Goal: Transaction & Acquisition: Purchase product/service

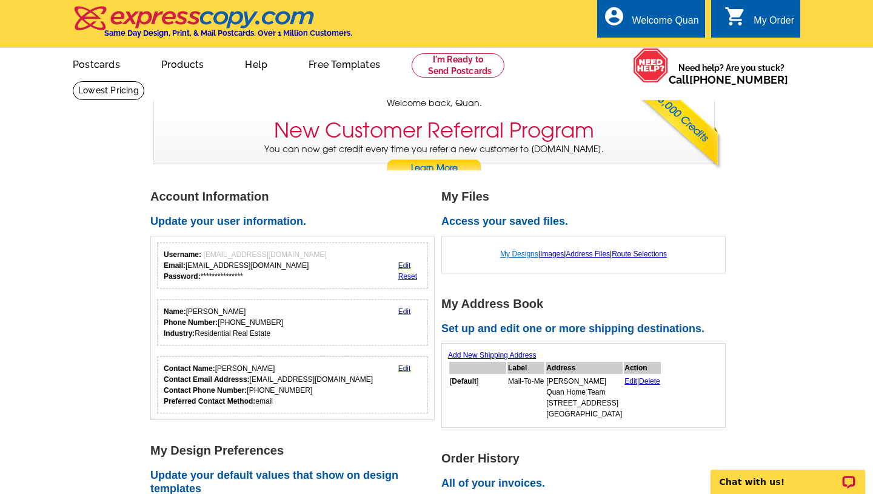
click at [512, 254] on link "My Designs" at bounding box center [519, 254] width 38 height 8
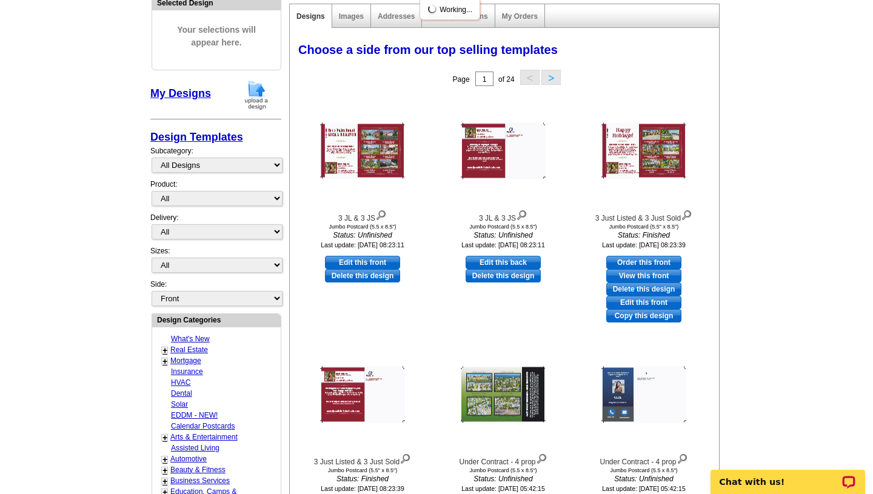
scroll to position [144, 0]
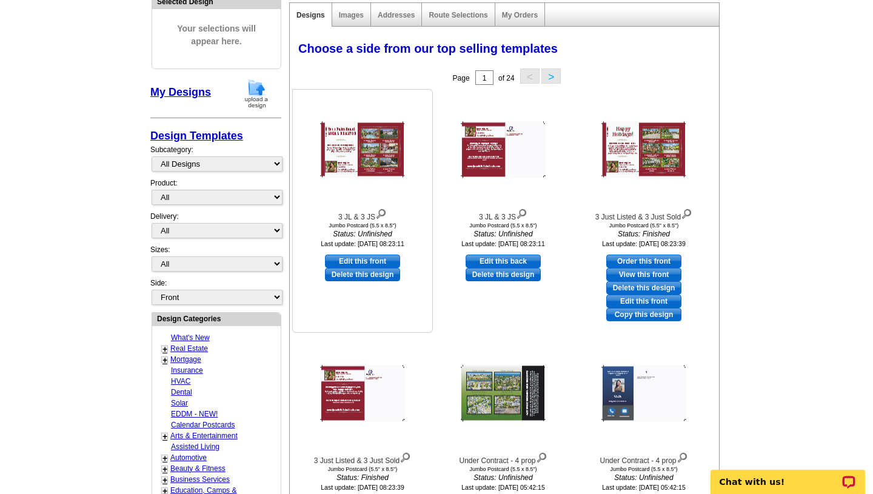
click at [366, 257] on link "Edit this front" at bounding box center [362, 261] width 75 height 13
select select "2"
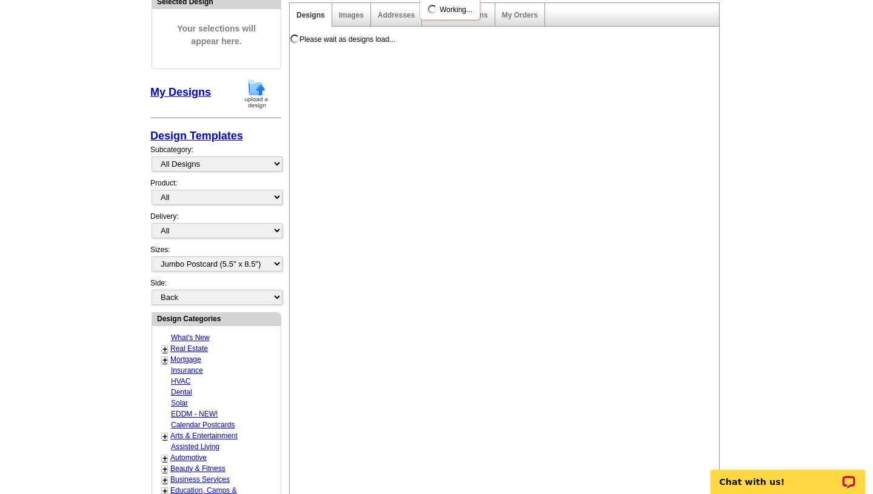
scroll to position [0, 0]
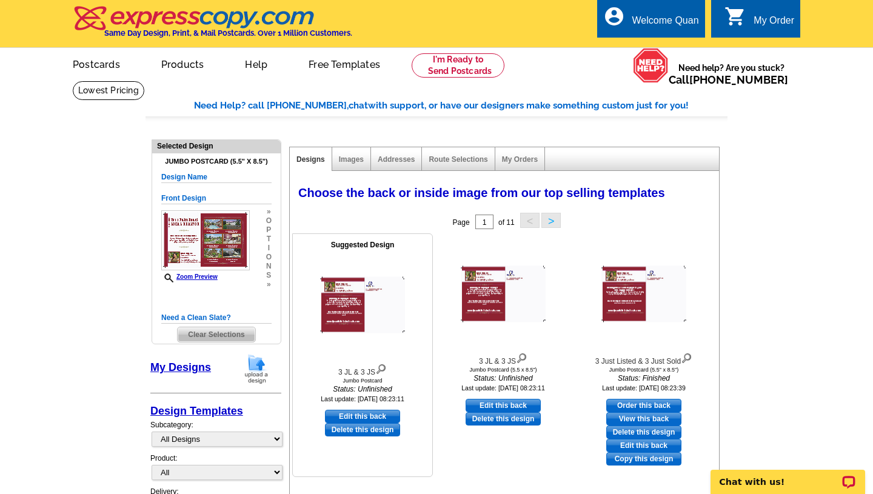
click at [364, 410] on link "Edit this back" at bounding box center [362, 416] width 75 height 13
select select "front"
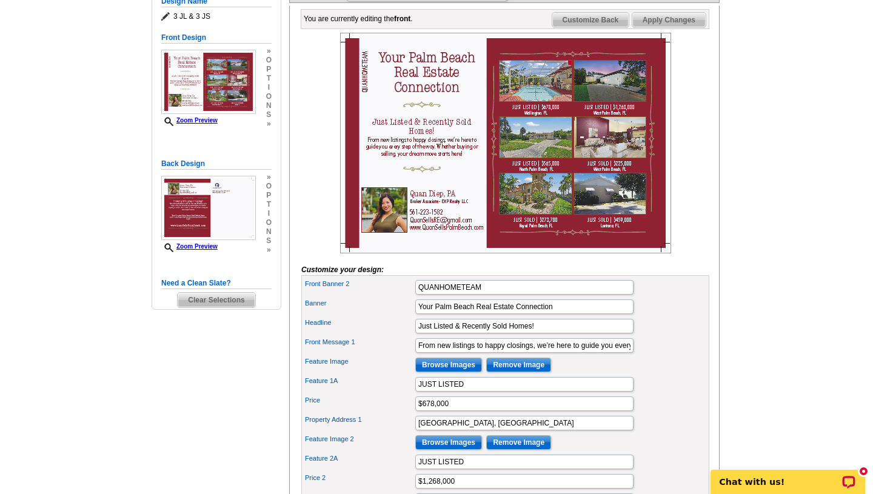
scroll to position [182, 0]
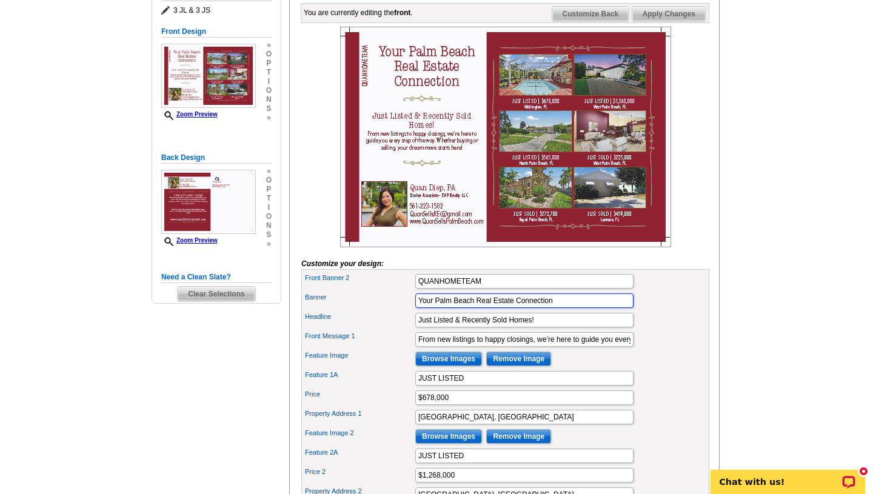
drag, startPoint x: 566, startPoint y: 323, endPoint x: 477, endPoint y: 324, distance: 89.7
click at [477, 308] on input "Your Palm Beach Real Estate Connection" at bounding box center [524, 300] width 218 height 15
click at [707, 286] on form "Customize your design: Front Banner 2 QUANHOMETEAM Banner Your Palm Beach REALT…" at bounding box center [505, 503] width 408 height 953
click at [475, 308] on input "Your Palm Beach REALTOR" at bounding box center [524, 300] width 218 height 15
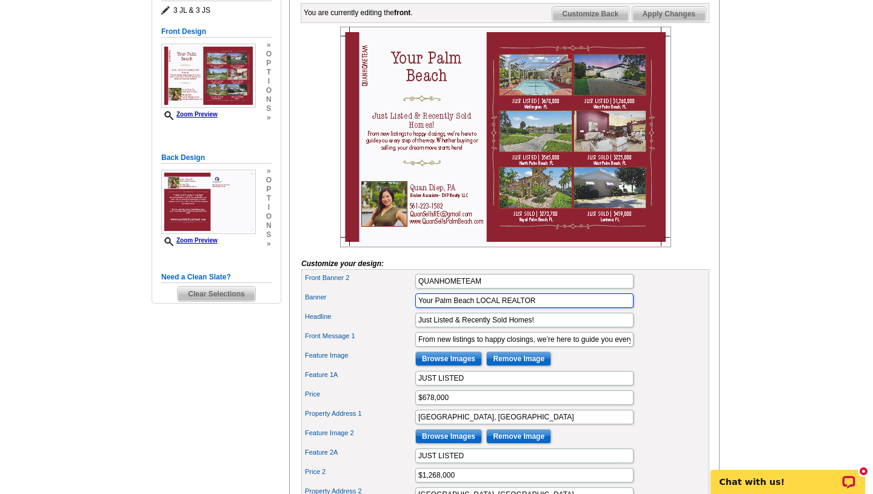
type input "Your Palm Beach LOCAL REALTOR"
click at [745, 307] on main "Need Help? call 800-260-5887, chat with support, or have our designers make som…" at bounding box center [436, 488] width 873 height 1179
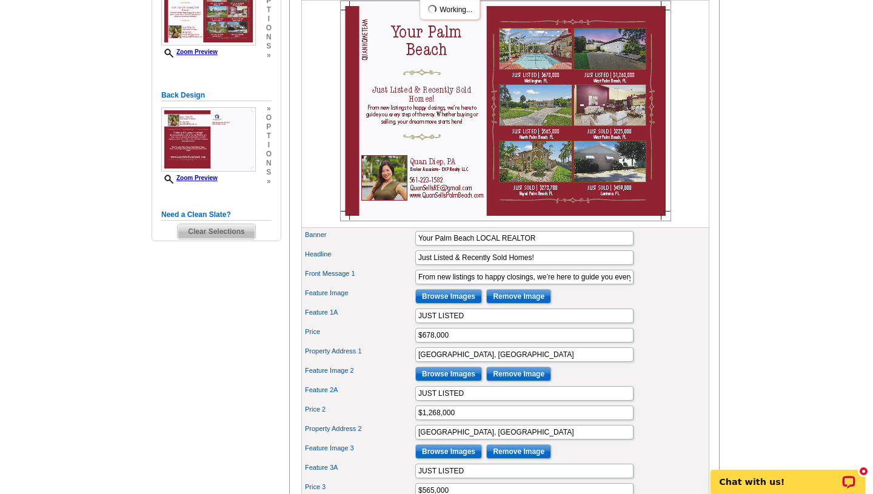
scroll to position [246, 0]
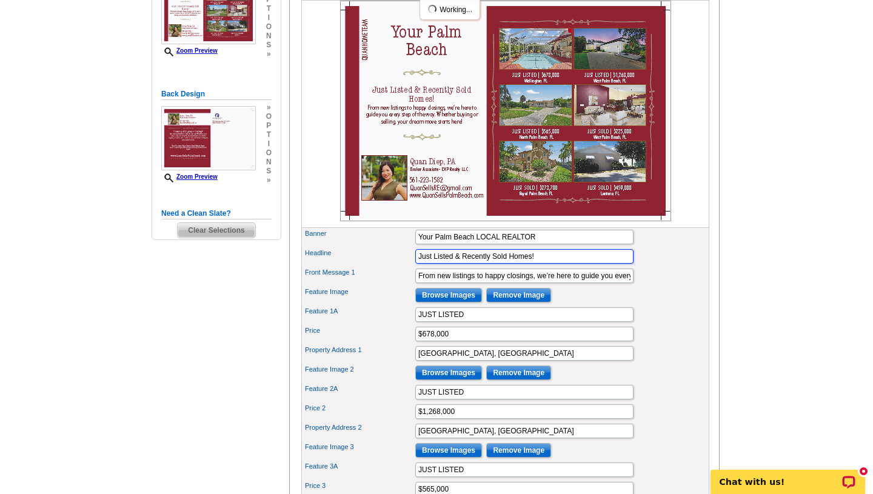
click at [517, 264] on input "Just Listed & Recently Sold Homes!" at bounding box center [524, 256] width 218 height 15
type input "Just Listed & Recently Sold!"
click at [728, 273] on main "Need Help? call 800-260-5887, chat with support, or have our designers make som…" at bounding box center [436, 424] width 873 height 1179
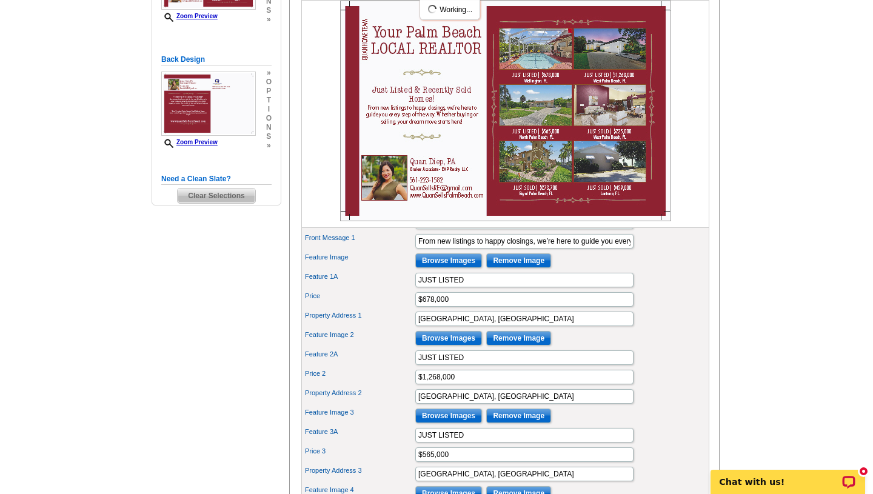
scroll to position [283, 0]
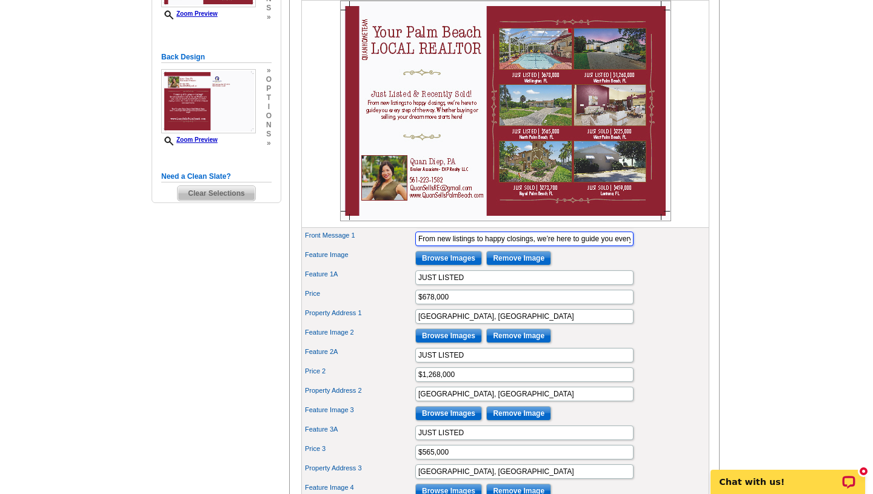
click at [531, 246] on input "From new listings to happy closings, we’re here to guide you every step of the …" at bounding box center [524, 239] width 218 height 15
click at [772, 292] on main "Need Help? call 800-260-5887, chat with support, or have our designers make som…" at bounding box center [436, 387] width 873 height 1179
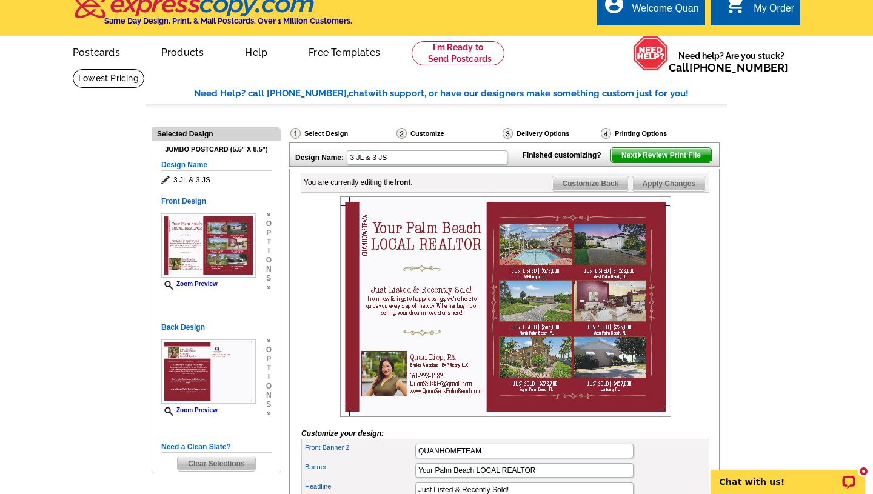
scroll to position [0, 0]
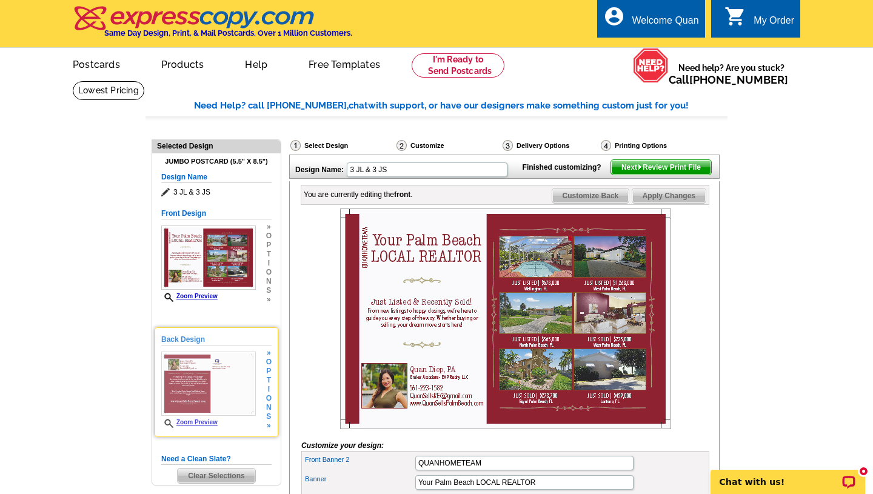
click at [218, 382] on img at bounding box center [208, 384] width 95 height 64
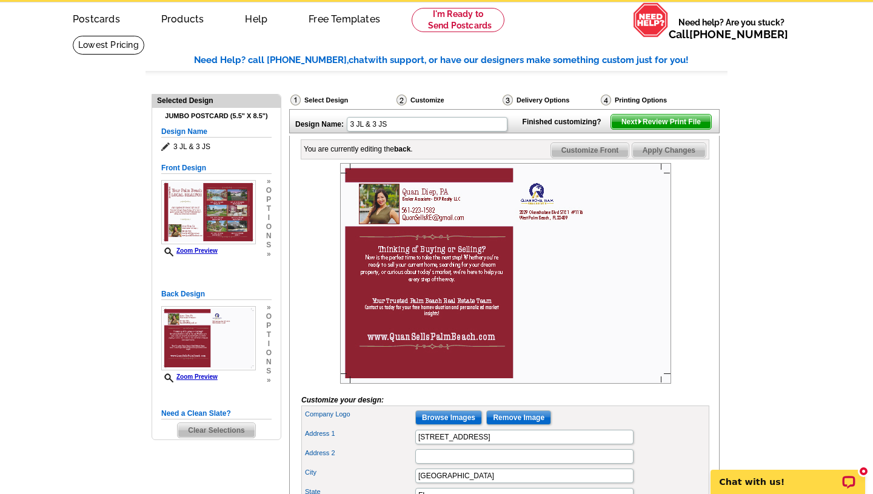
scroll to position [47, 0]
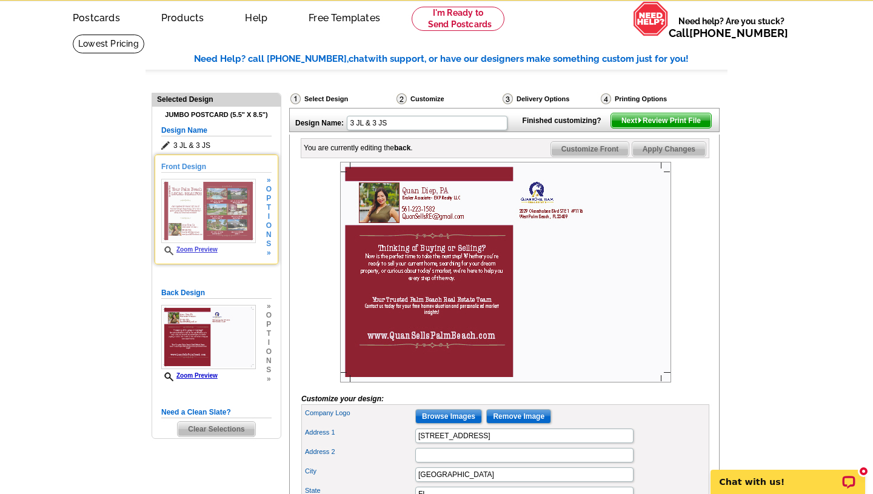
click at [177, 217] on img at bounding box center [208, 211] width 95 height 64
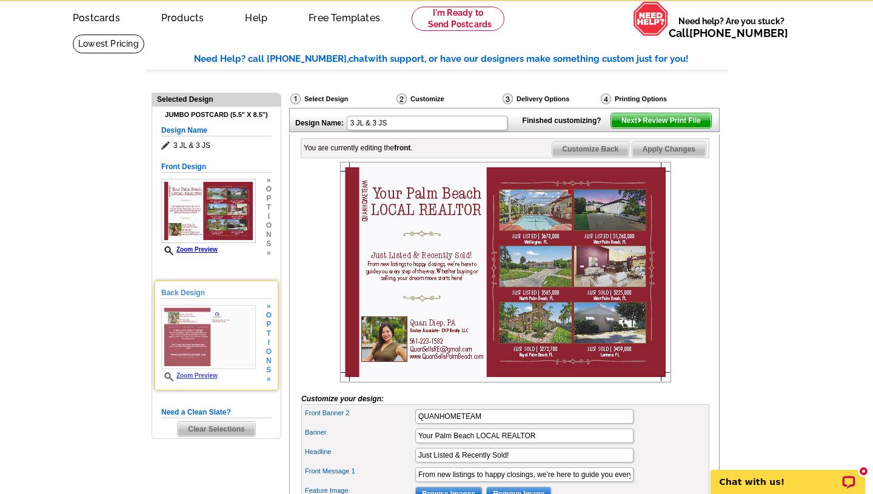
click at [220, 332] on img at bounding box center [208, 337] width 95 height 64
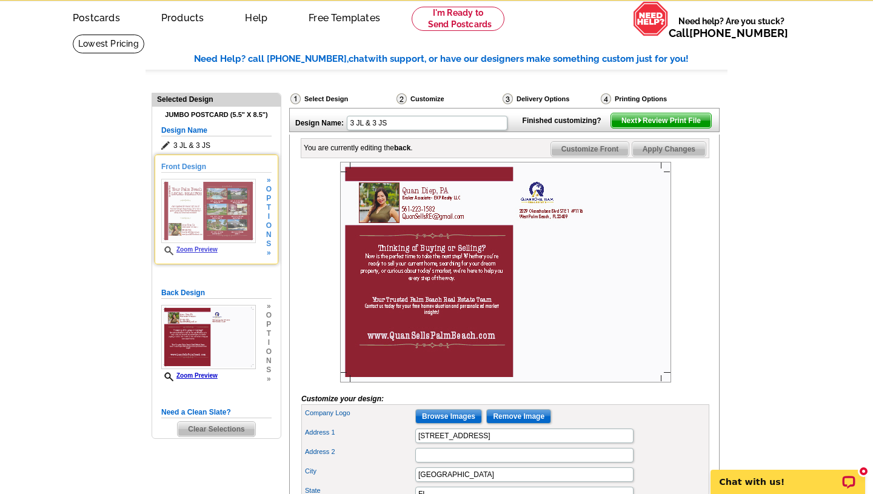
click at [221, 233] on img at bounding box center [208, 211] width 95 height 64
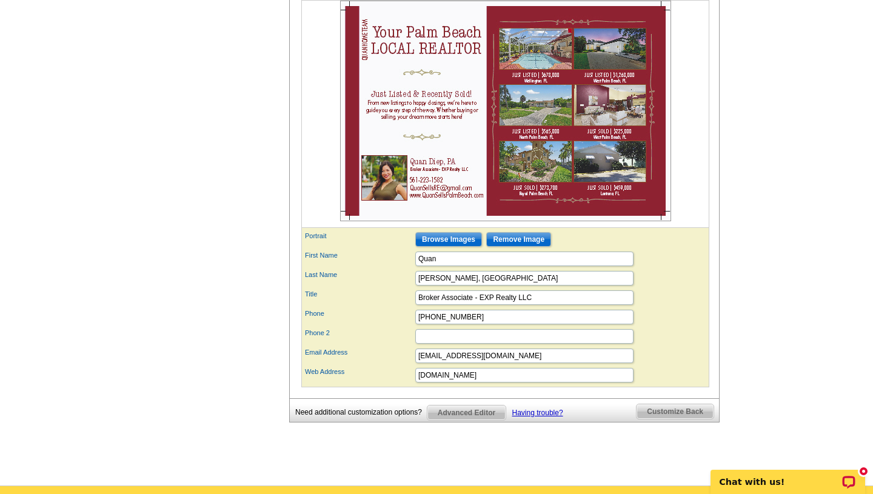
scroll to position [772, 0]
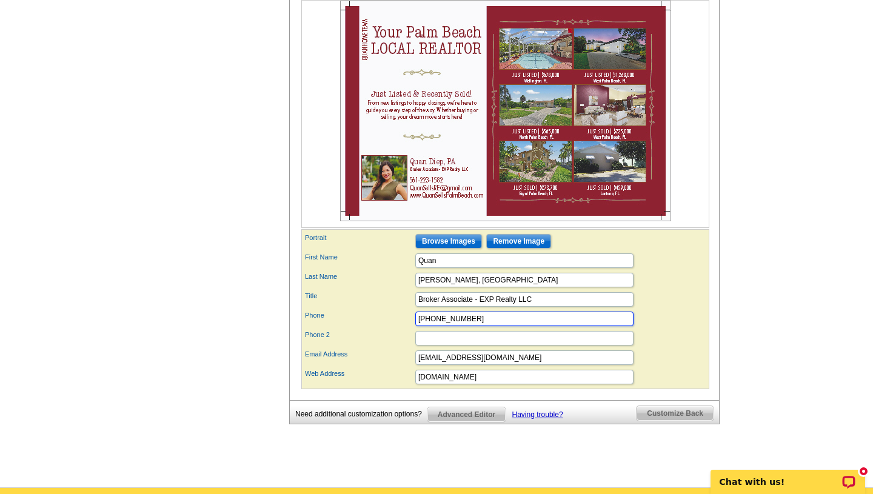
click at [444, 326] on input "561-223-1582" at bounding box center [524, 319] width 218 height 15
click at [515, 326] on input "561-315-1582" at bounding box center [524, 319] width 218 height 15
type input "561-315-3563"
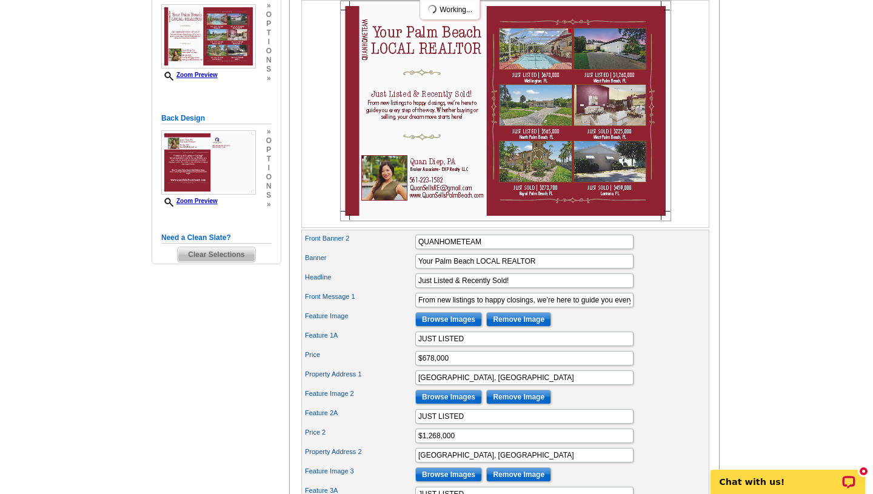
scroll to position [0, 0]
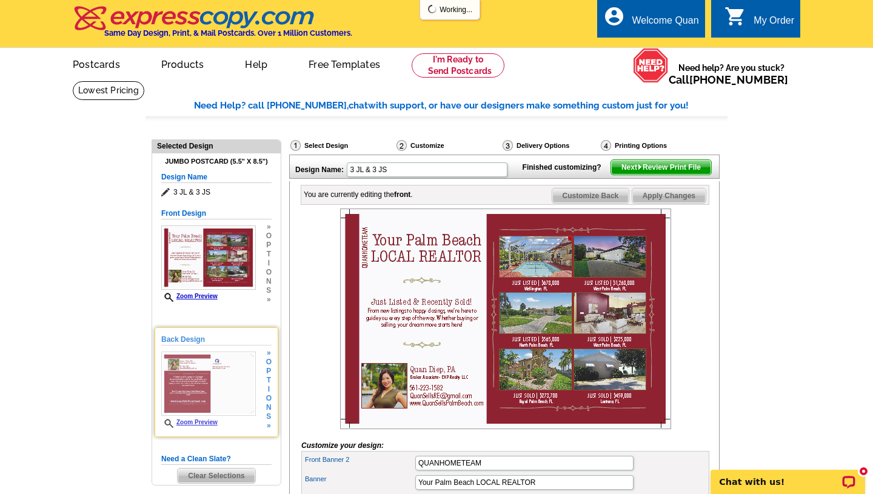
click at [234, 375] on img at bounding box center [208, 384] width 95 height 64
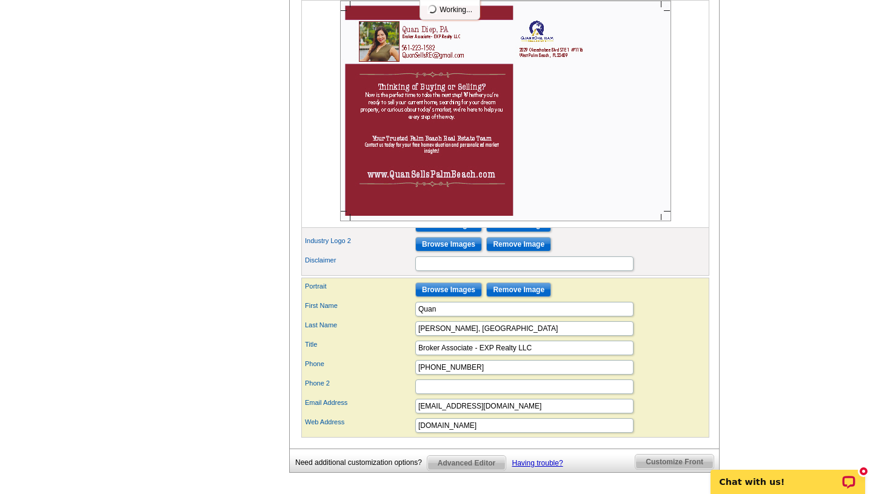
scroll to position [520, 0]
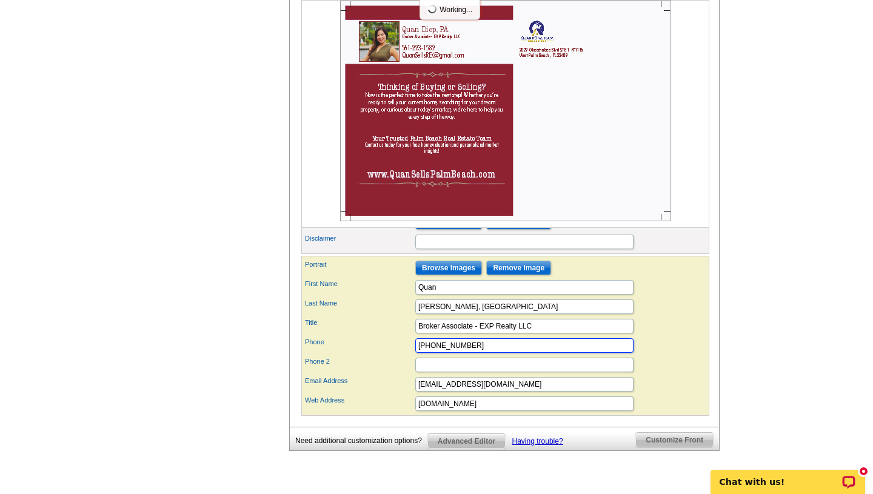
click at [483, 353] on input "561-315-3563" at bounding box center [524, 345] width 218 height 15
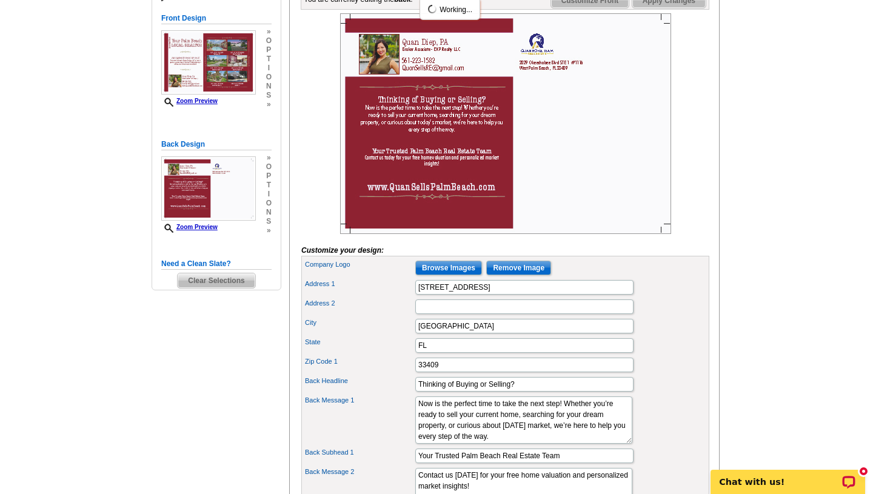
scroll to position [179, 0]
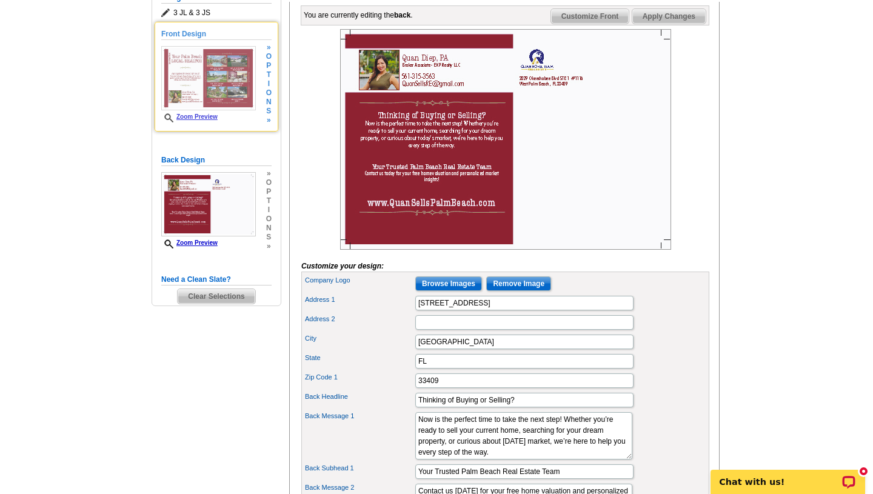
click at [209, 81] on img at bounding box center [208, 78] width 95 height 64
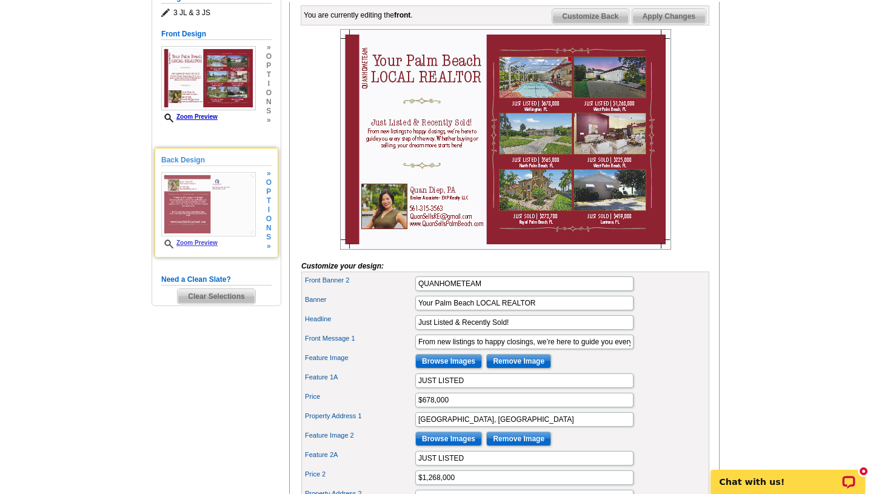
click at [215, 208] on img at bounding box center [208, 204] width 95 height 64
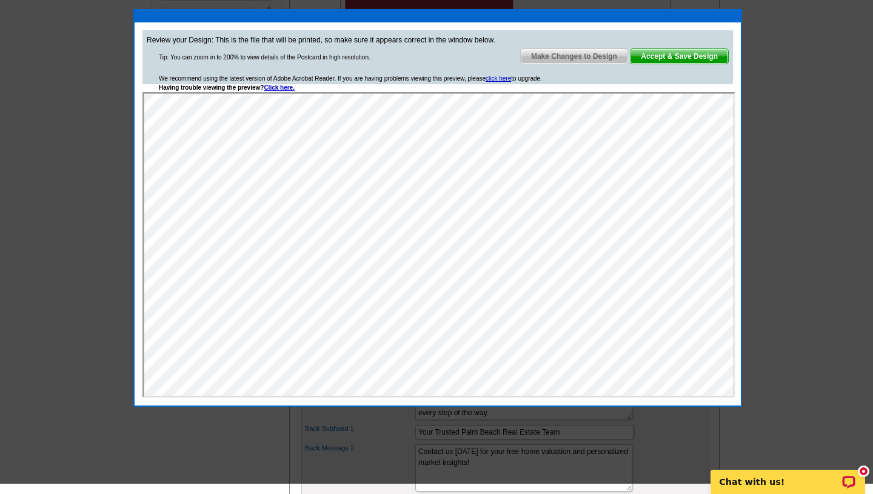
scroll to position [198, 0]
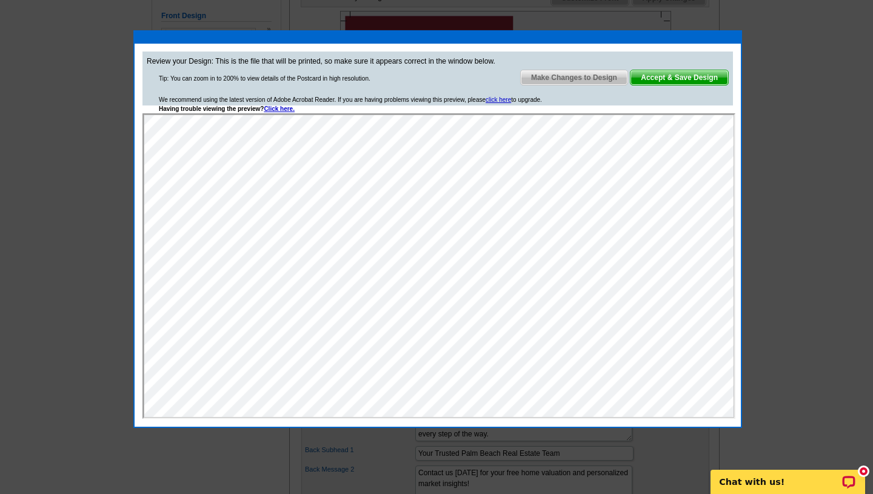
click at [680, 77] on span "Accept & Save Design" at bounding box center [680, 77] width 98 height 15
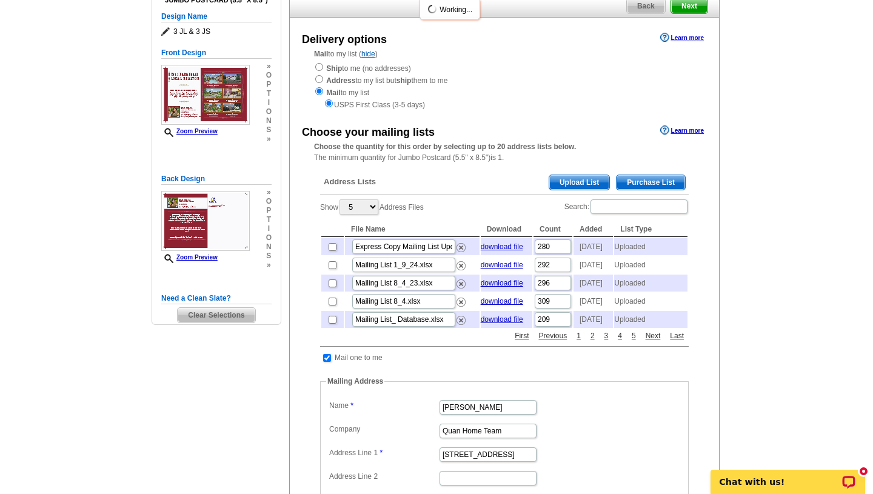
scroll to position [119, 0]
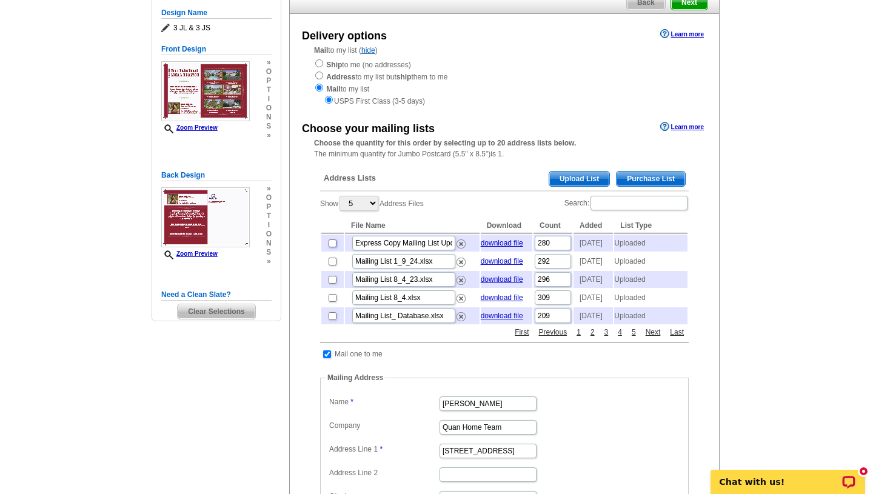
click at [334, 247] on input "checkbox" at bounding box center [333, 244] width 8 height 8
checkbox input "true"
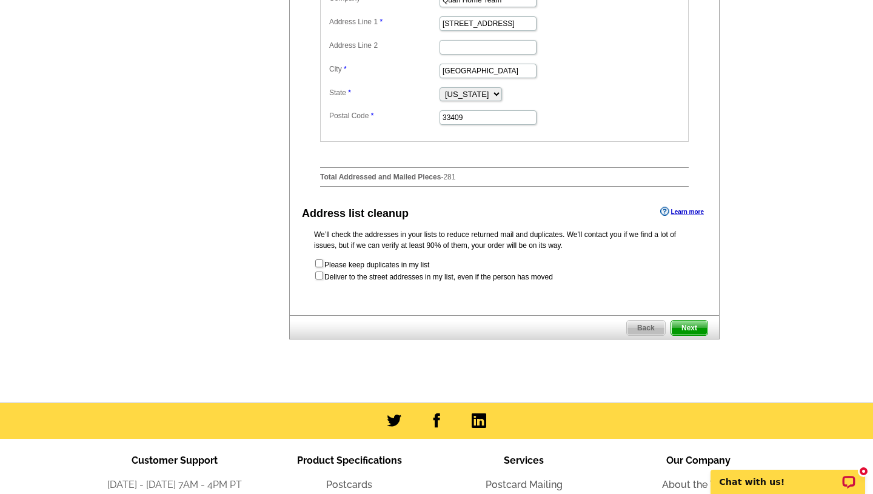
scroll to position [568, 0]
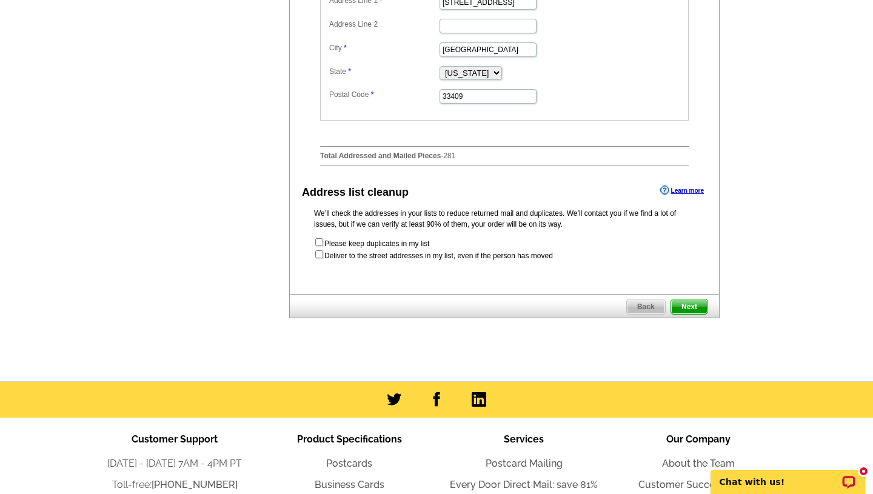
click at [678, 314] on span "Next" at bounding box center [689, 307] width 36 height 15
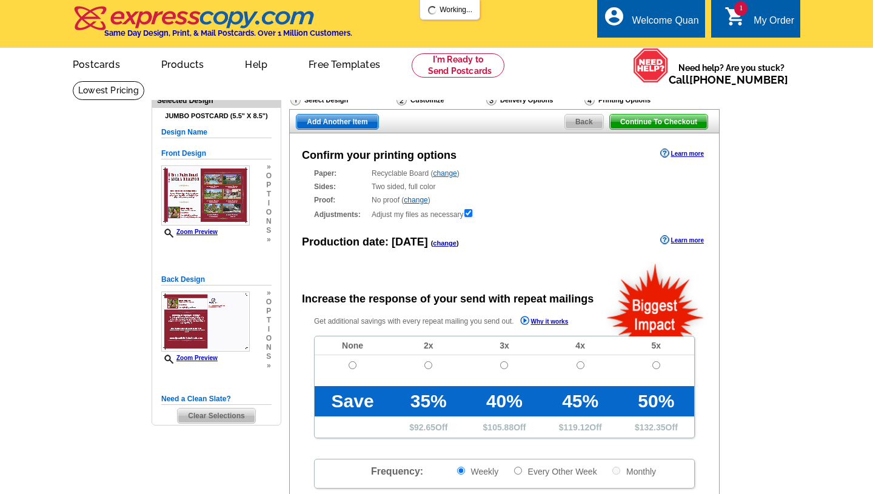
radio input "false"
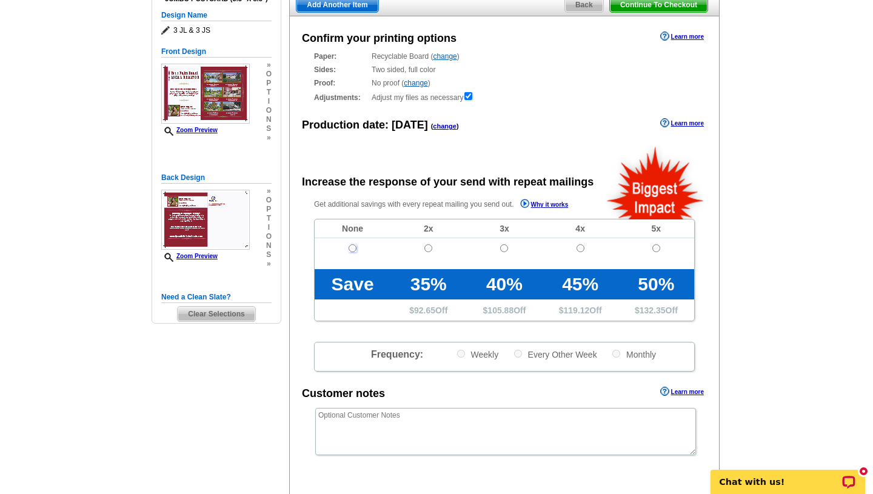
click at [353, 246] on input "radio" at bounding box center [353, 248] width 8 height 8
radio input "true"
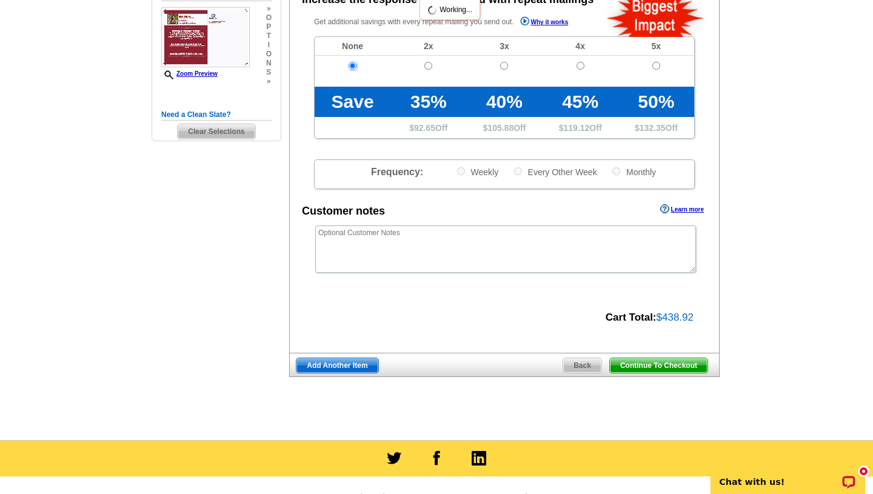
scroll to position [303, 0]
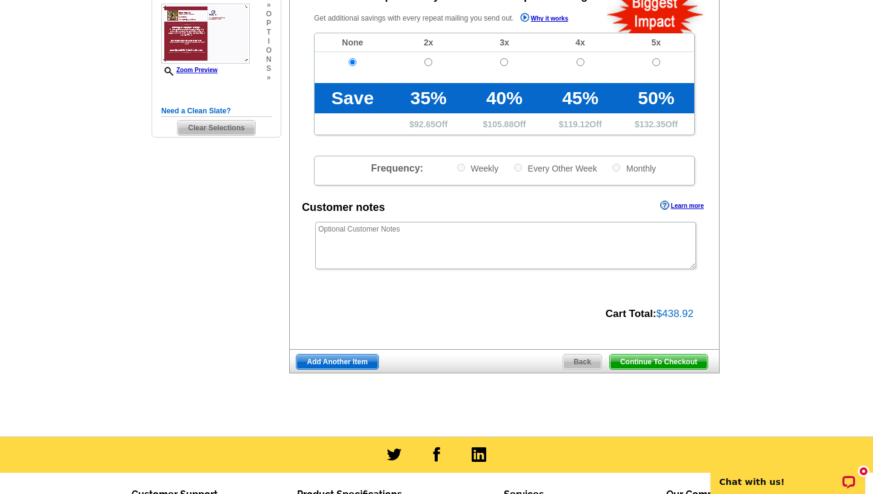
click at [669, 364] on span "Continue To Checkout" at bounding box center [659, 362] width 98 height 15
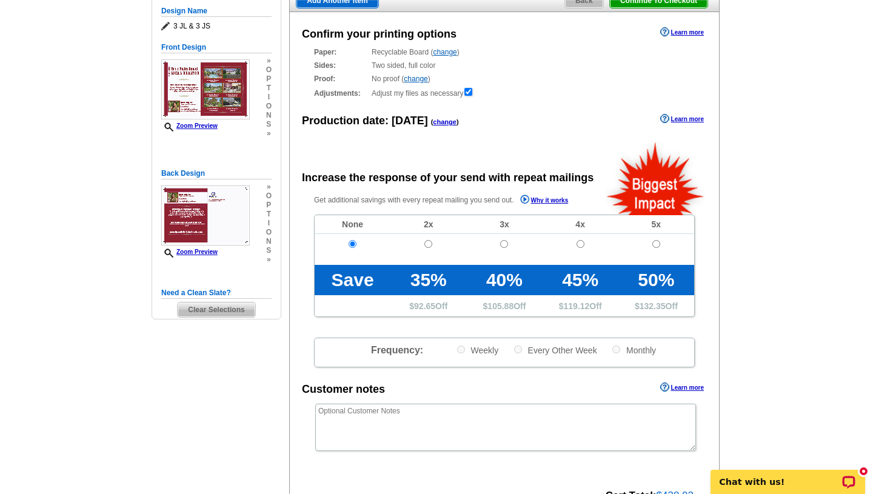
scroll to position [115, 0]
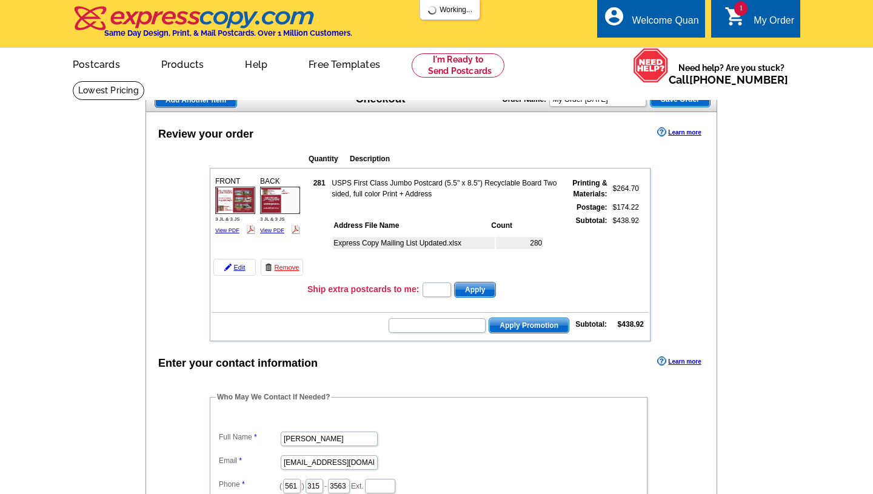
click at [460, 178] on td "USPS First Class Jumbo Postcard (5.5" x 8.5") Recyclable Board Two sided, full …" at bounding box center [445, 188] width 229 height 23
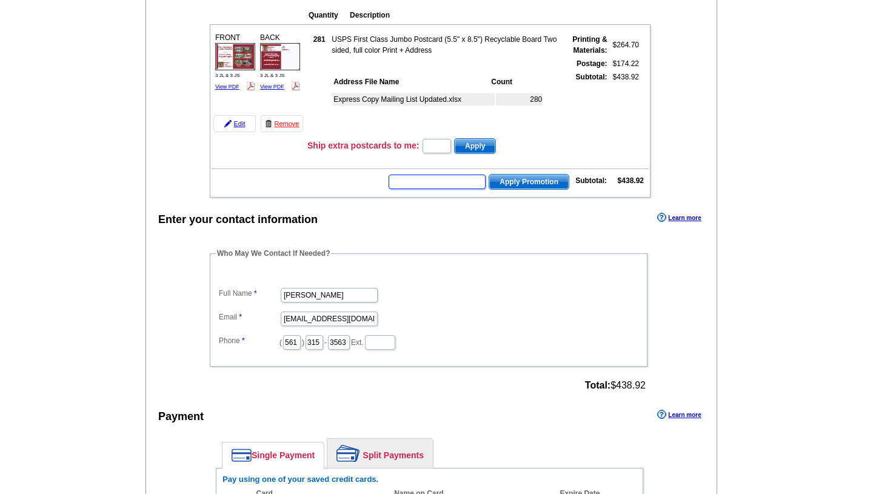
click at [443, 182] on input "text" at bounding box center [437, 182] width 97 height 15
paste input "HURRY40"
type input "HURRY40"
click at [519, 183] on span "Apply Promotion" at bounding box center [528, 182] width 79 height 15
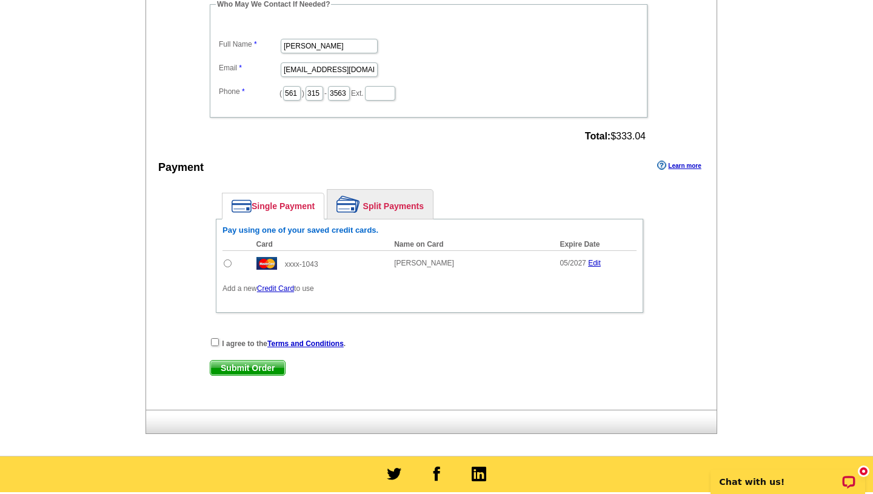
scroll to position [438, 0]
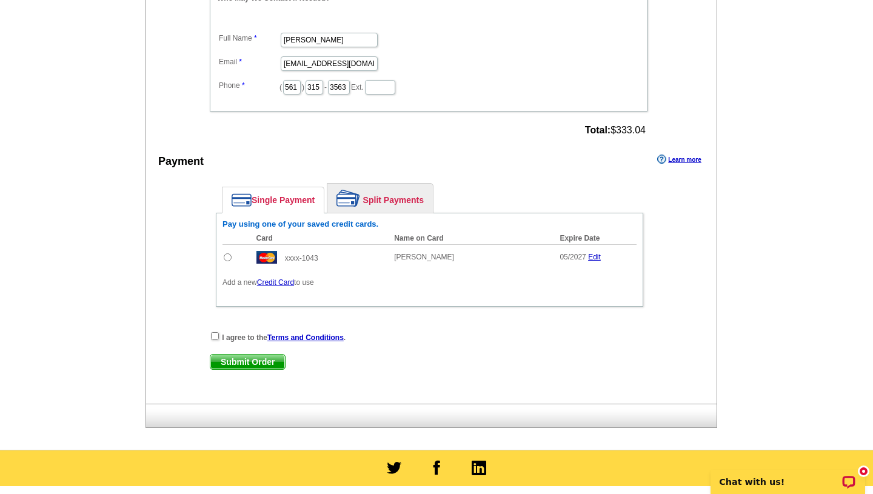
click at [233, 256] on td at bounding box center [237, 256] width 28 height 25
click at [229, 256] on input "radio" at bounding box center [228, 257] width 8 height 8
radio input "true"
click at [212, 334] on input "checkbox" at bounding box center [215, 336] width 8 height 8
checkbox input "true"
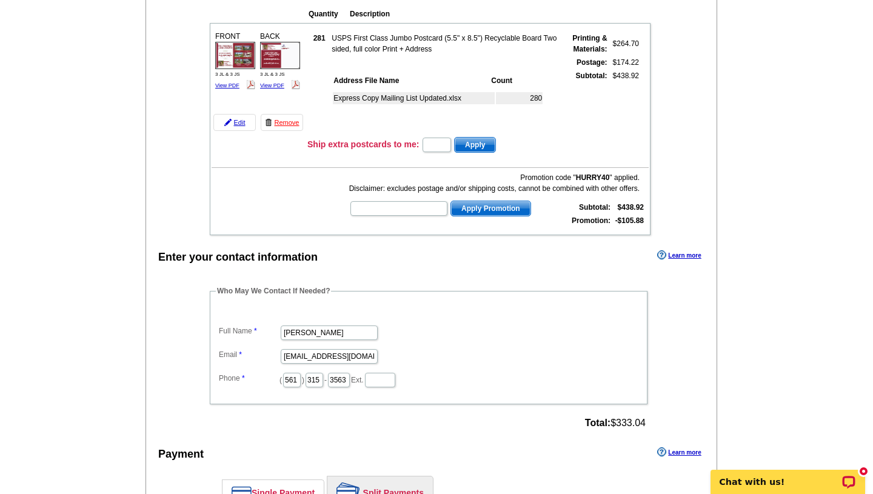
scroll to position [141, 0]
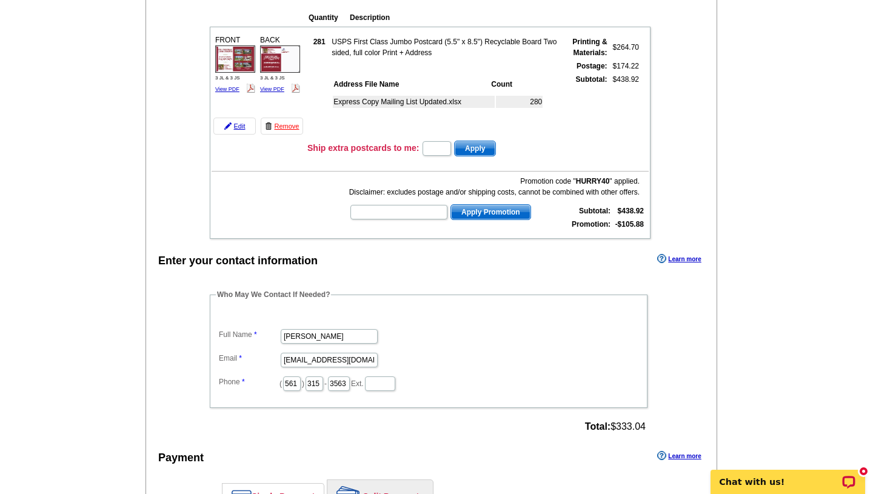
click at [230, 84] on div "FRONT 3 JL & 3 JS View PDF" at bounding box center [235, 65] width 44 height 64
click at [229, 90] on link "View PDF" at bounding box center [227, 89] width 24 height 6
click at [274, 87] on link "View PDF" at bounding box center [272, 89] width 24 height 6
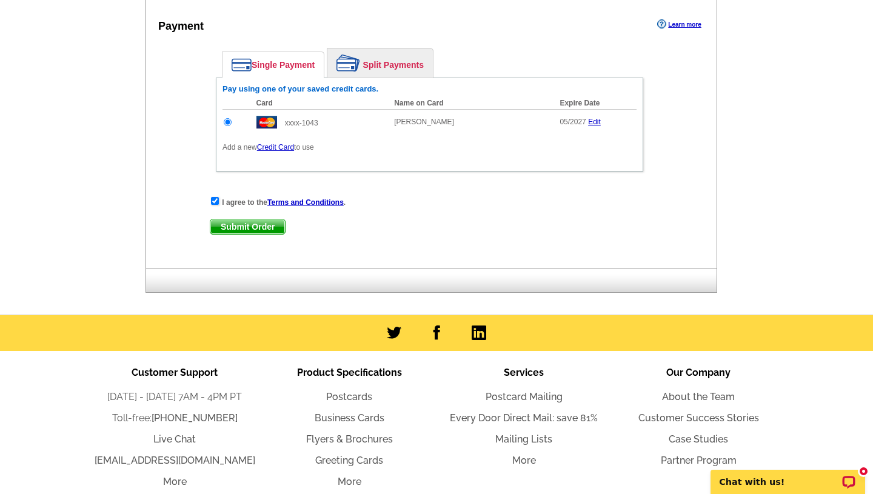
scroll to position [566, 0]
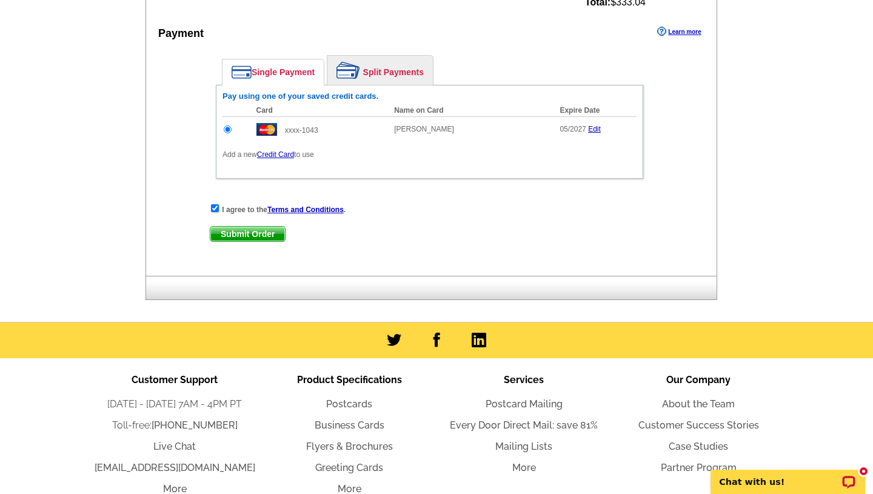
click at [262, 227] on span "Submit Order" at bounding box center [247, 234] width 75 height 15
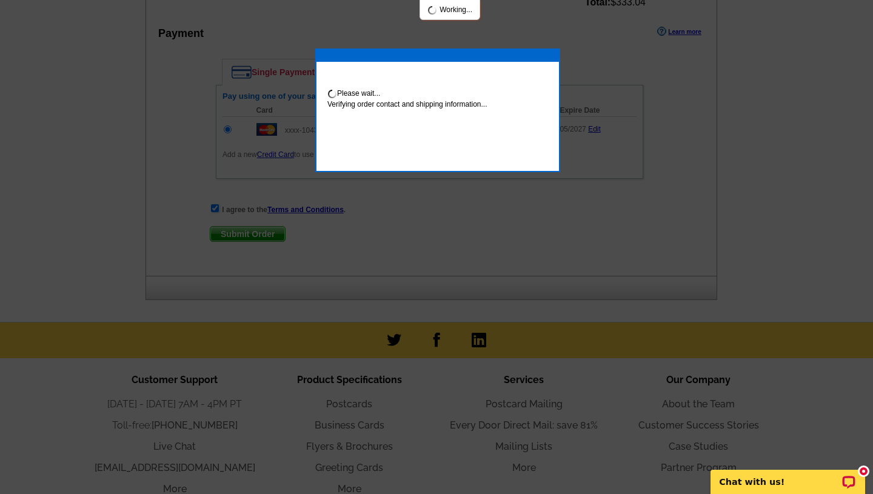
scroll to position [627, 0]
